Goal: Check status: Check status

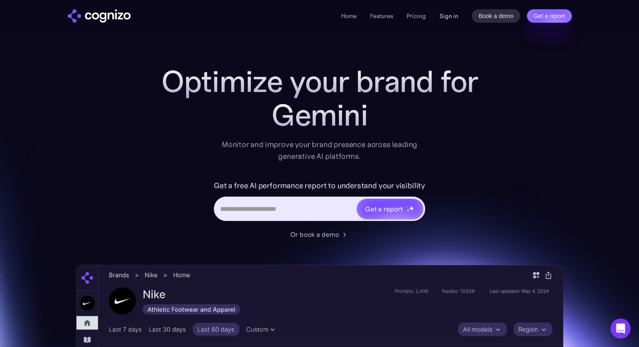
click at [451, 13] on link "Sign in" at bounding box center [449, 16] width 19 height 10
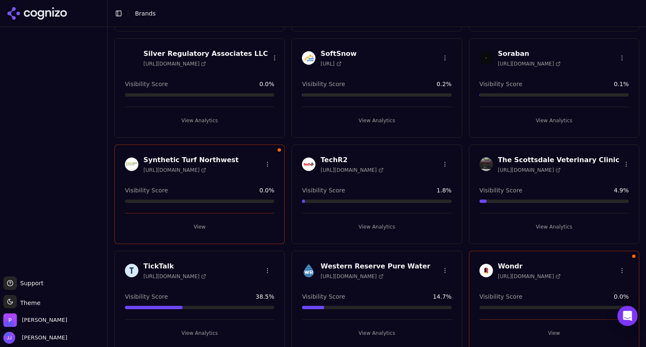
scroll to position [680, 0]
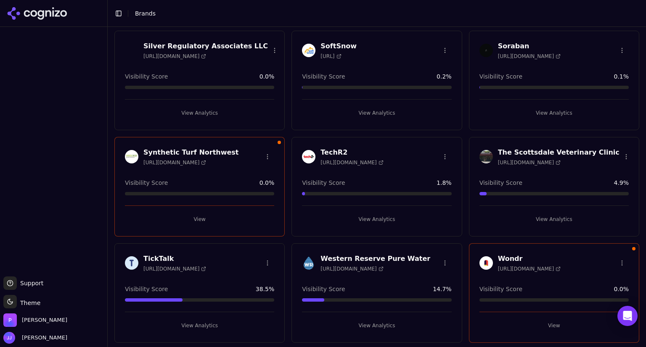
click at [562, 151] on h3 "The Scottsdale Veterinary Clinic" at bounding box center [558, 153] width 121 height 10
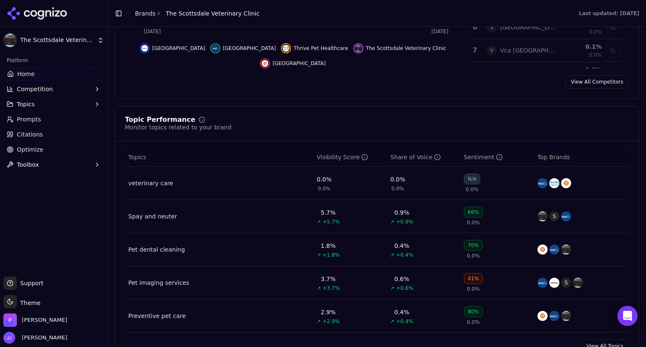
scroll to position [303, 0]
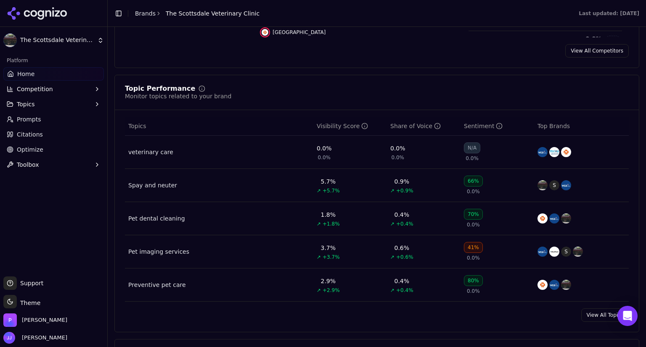
click at [150, 150] on div "veterinary care" at bounding box center [150, 152] width 45 height 8
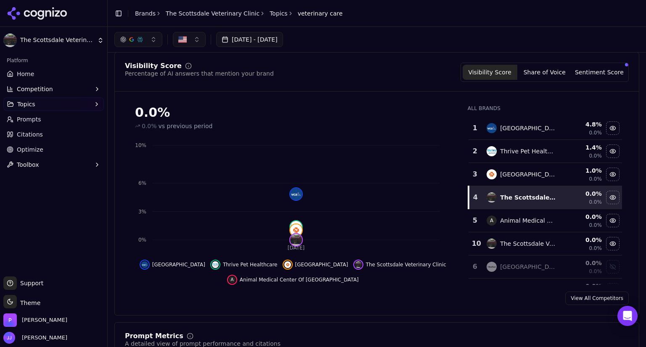
scroll to position [8, 0]
click at [590, 73] on button "Sentiment Score" at bounding box center [599, 71] width 55 height 15
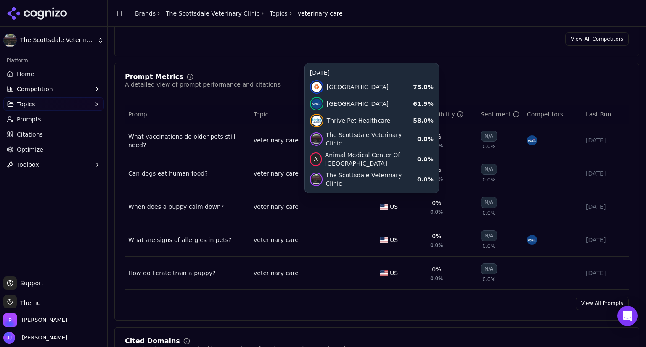
scroll to position [267, 0]
